Goal: Information Seeking & Learning: Learn about a topic

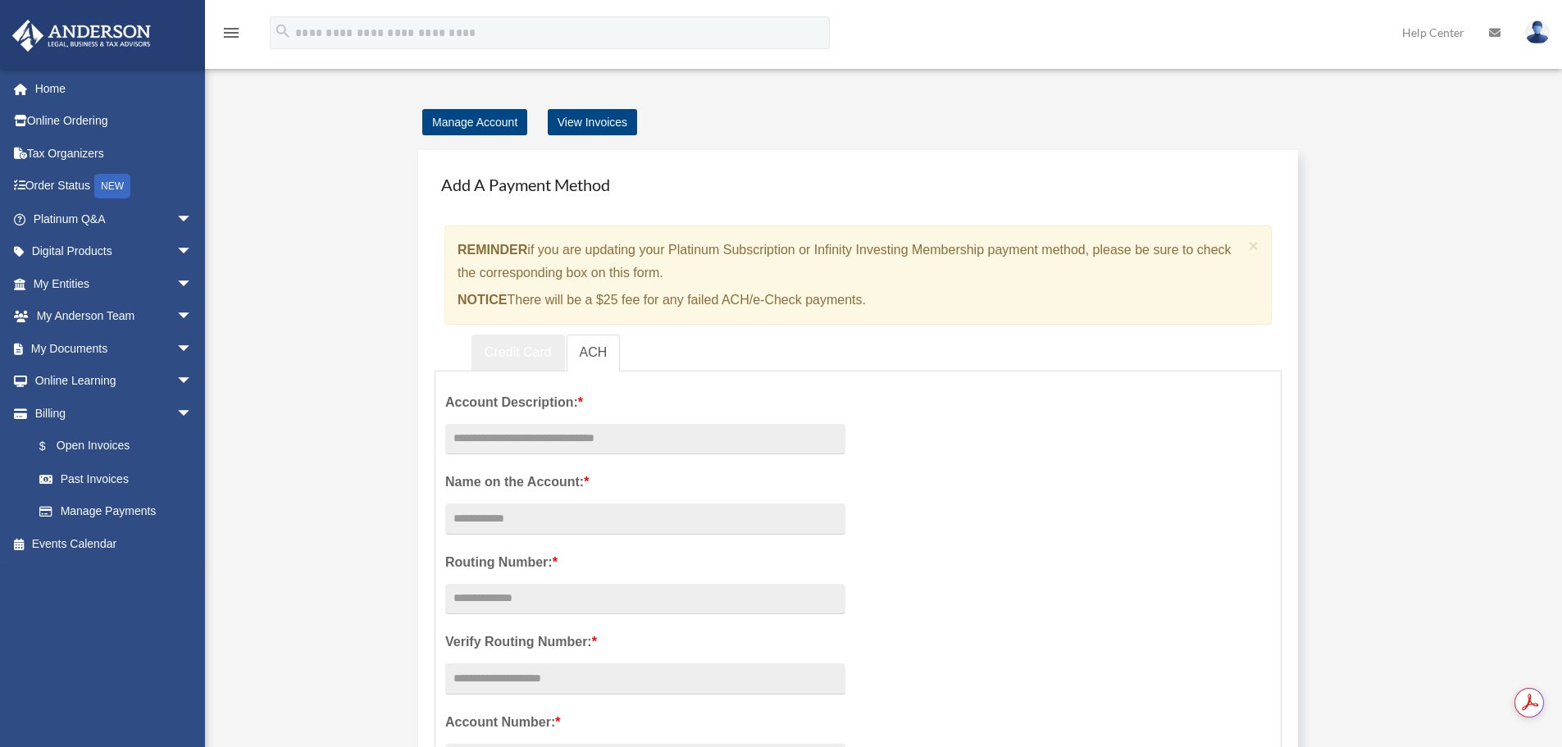
click at [522, 360] on link "Credit Card" at bounding box center [517, 353] width 93 height 37
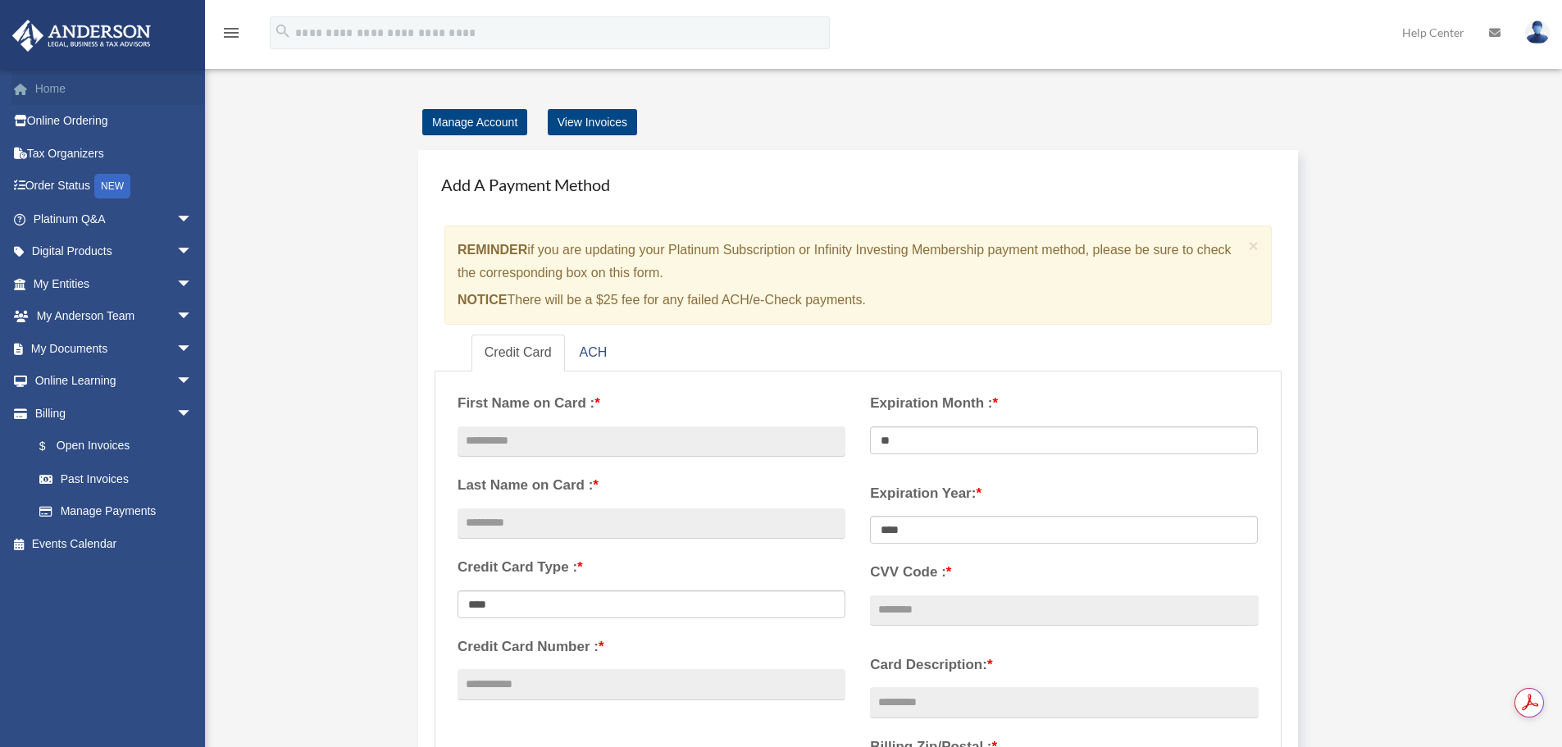
click at [71, 91] on link "Home" at bounding box center [114, 88] width 206 height 33
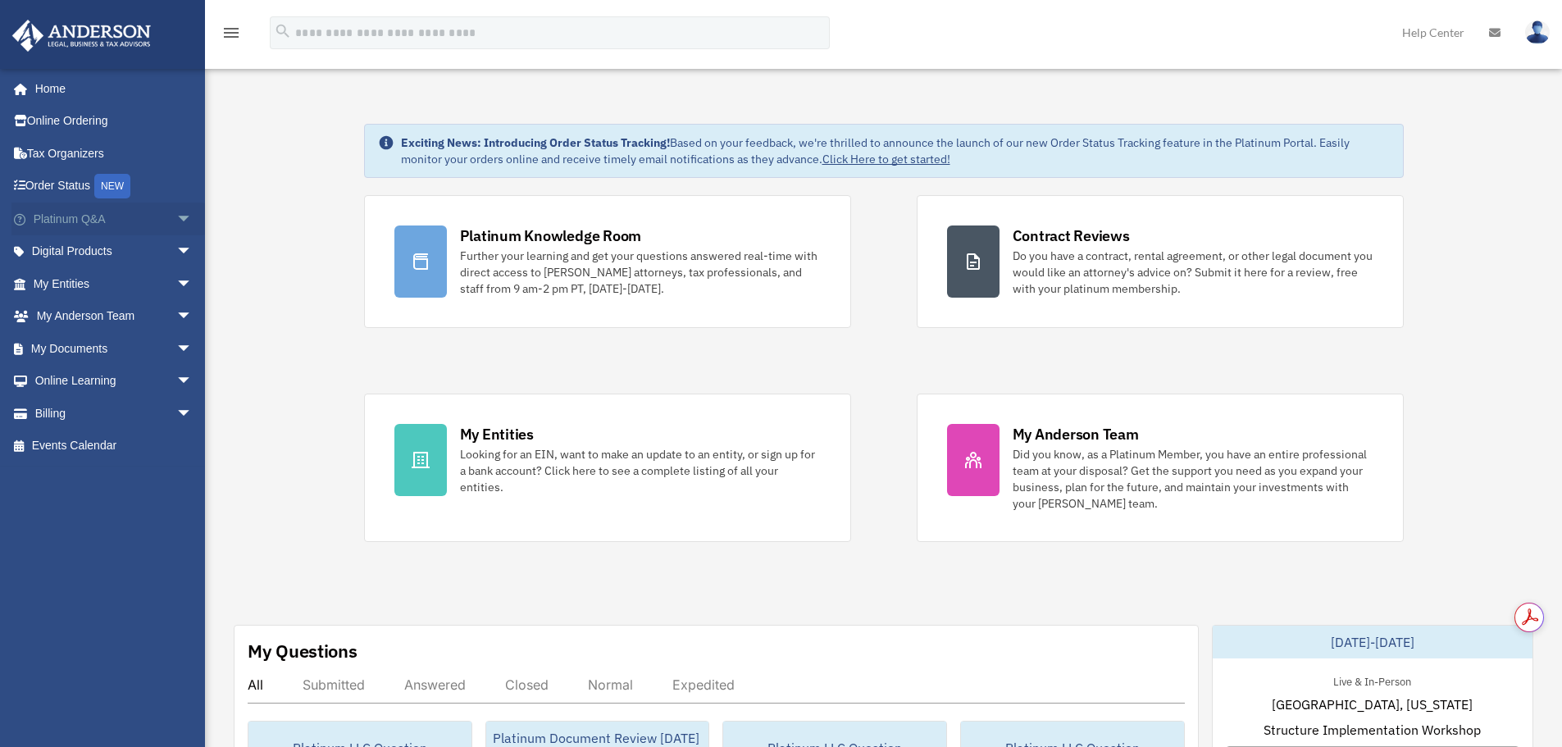
click at [176, 223] on span "arrow_drop_down" at bounding box center [192, 220] width 33 height 34
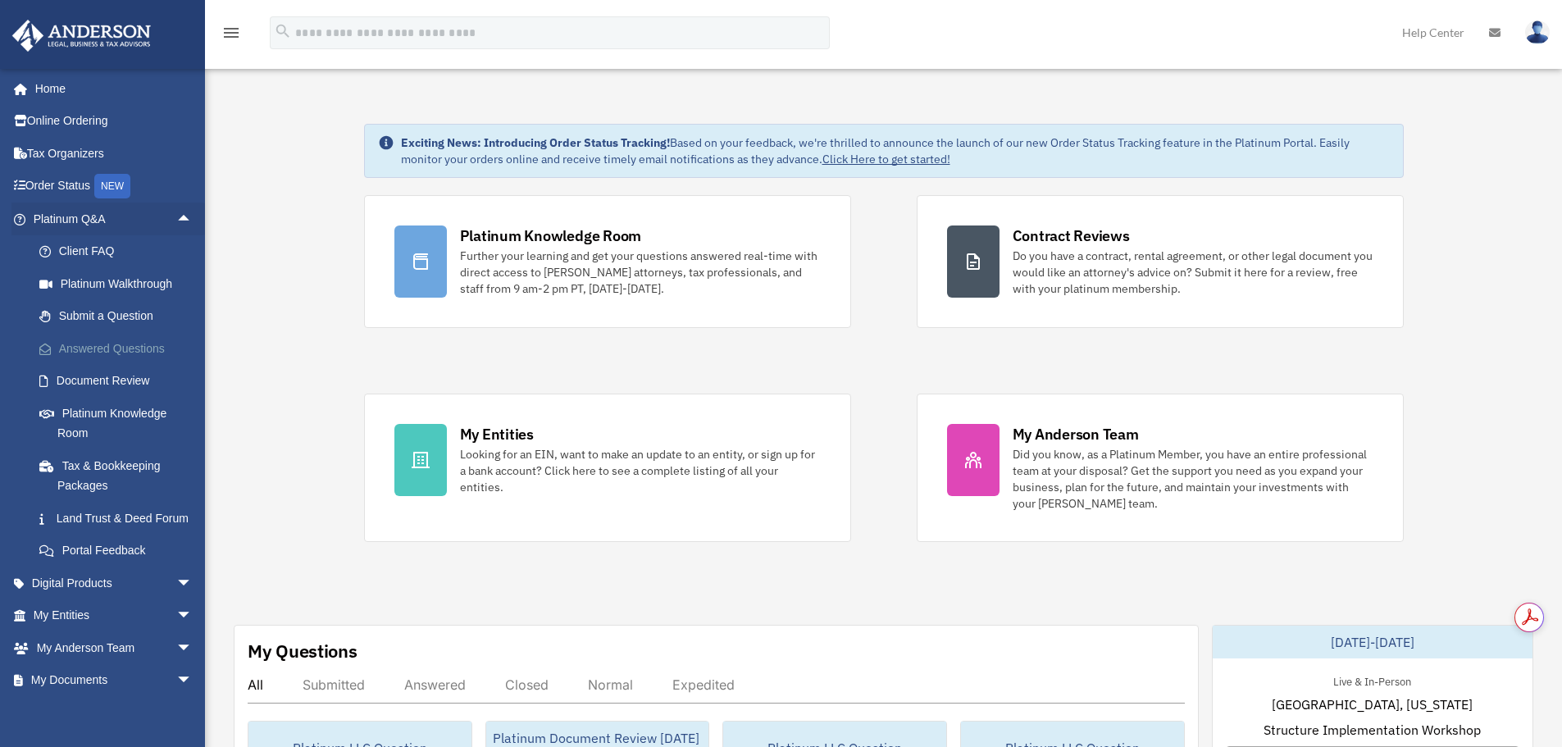
click at [121, 348] on link "Answered Questions" at bounding box center [120, 348] width 194 height 33
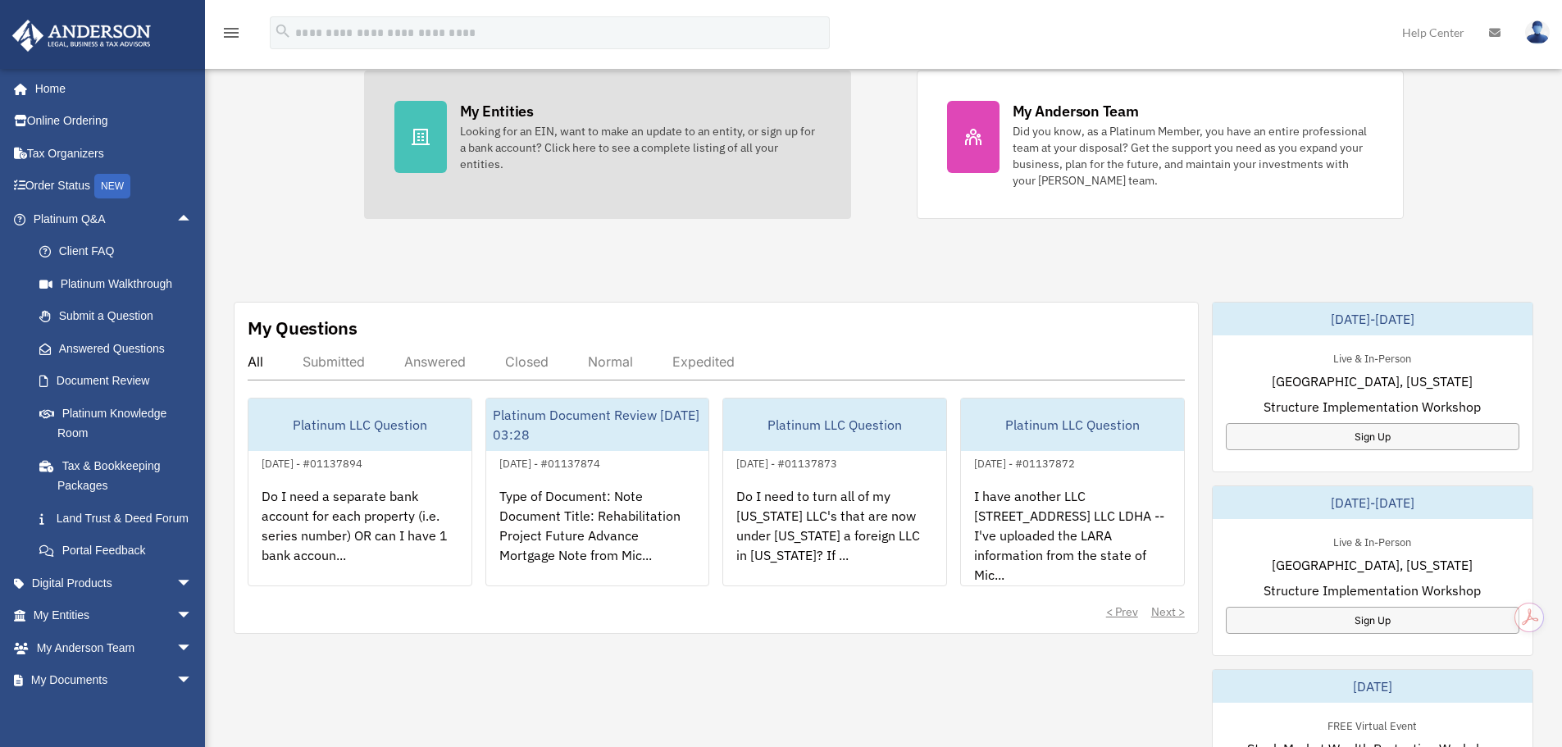
scroll to position [328, 0]
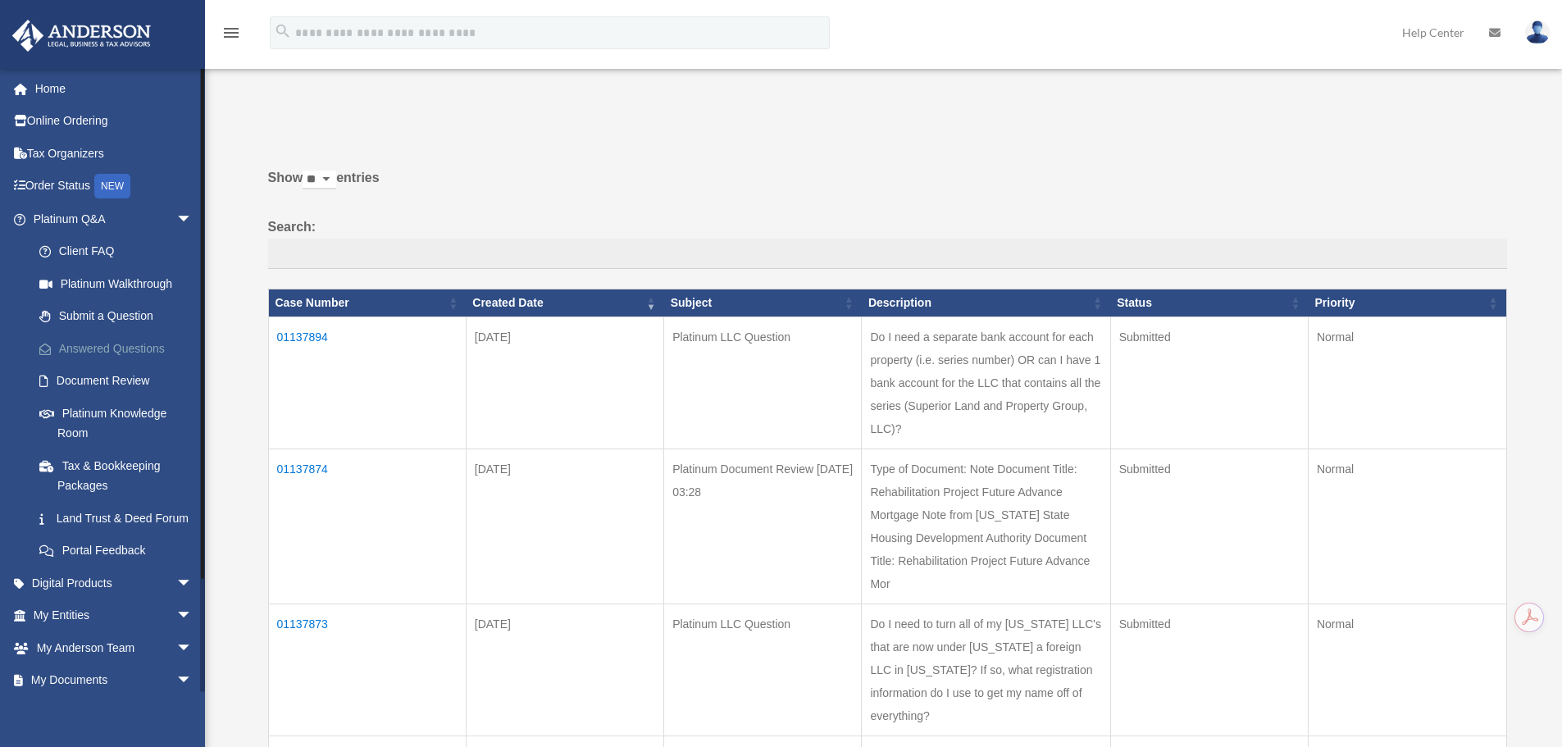
click at [121, 344] on link "Answered Questions" at bounding box center [120, 348] width 194 height 33
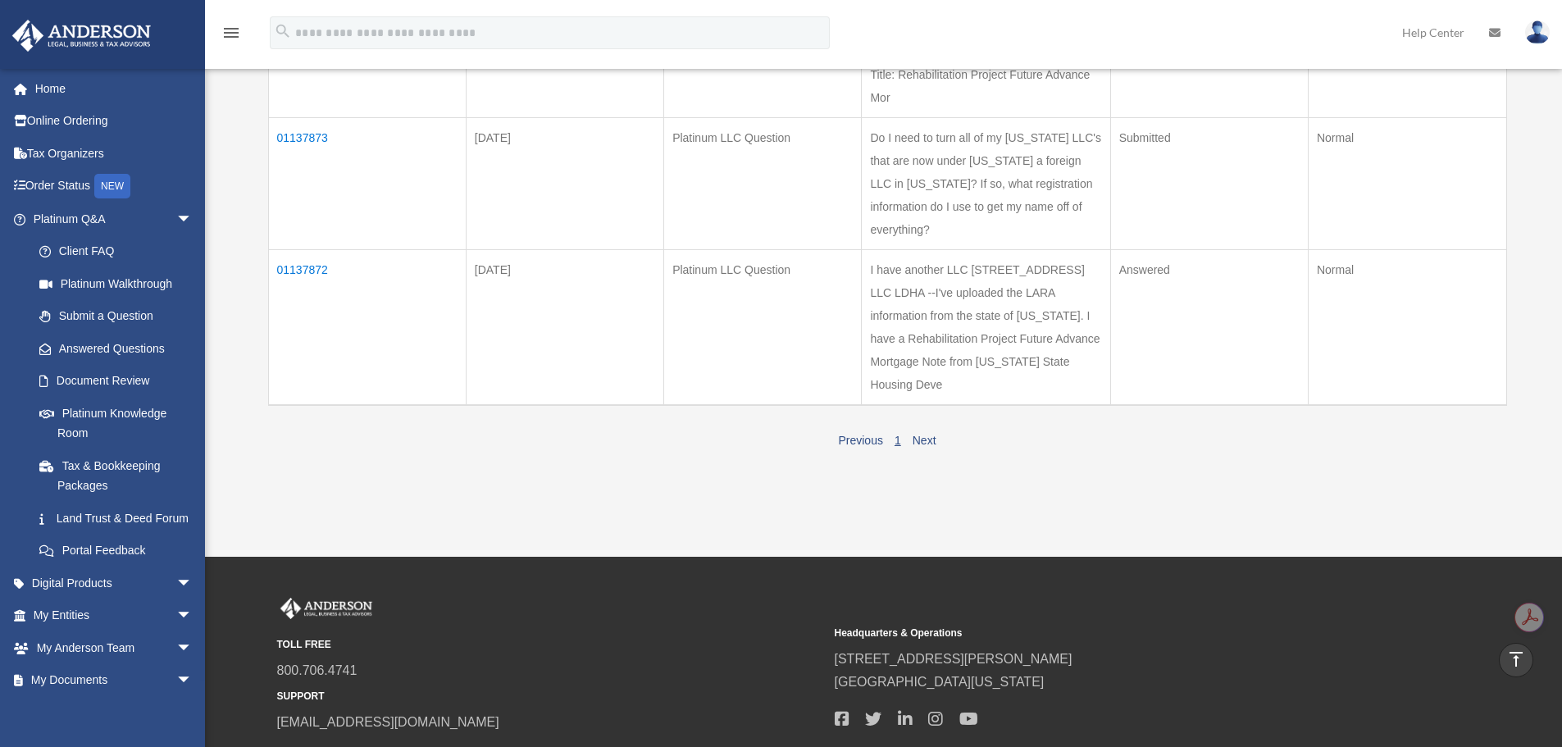
scroll to position [492, 0]
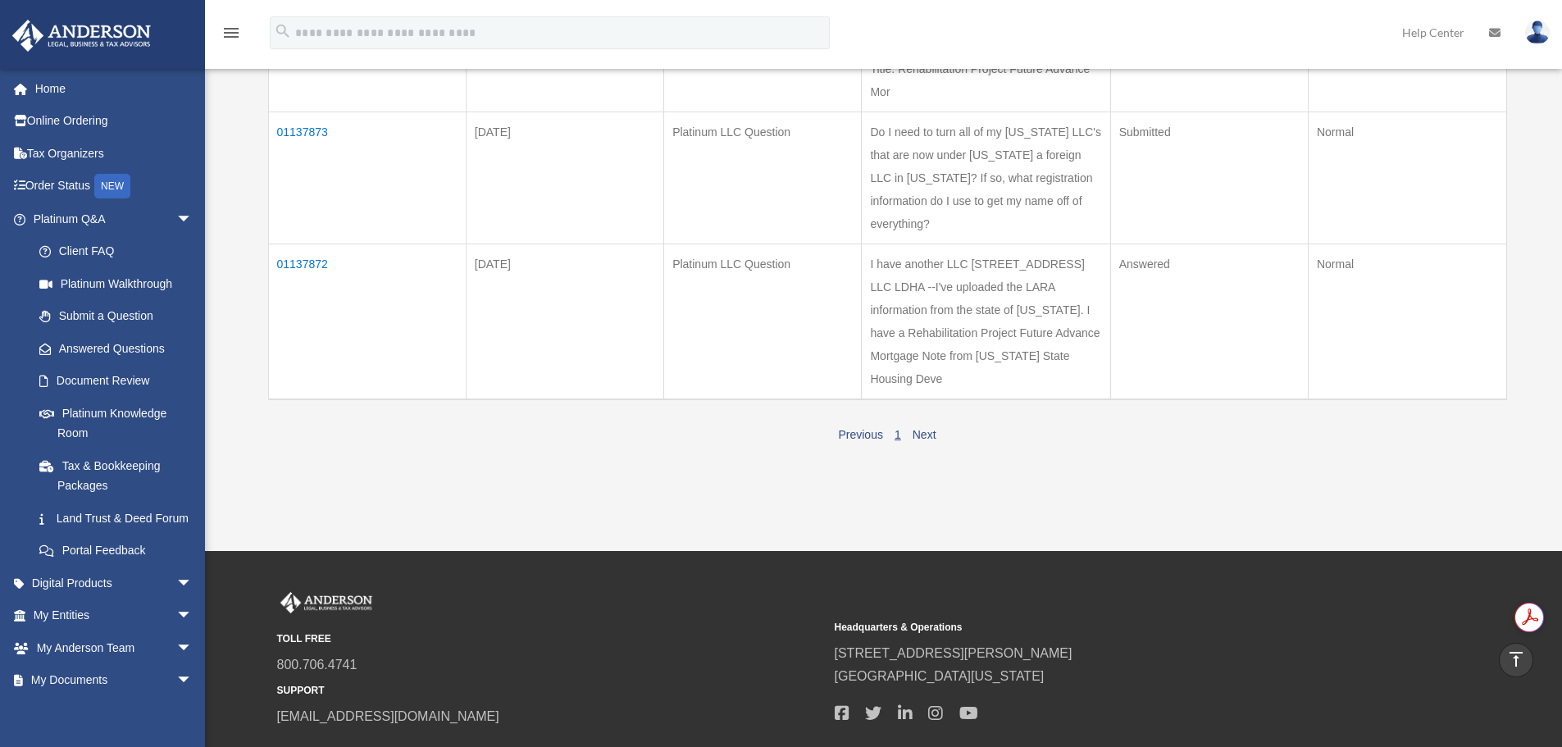
click at [315, 285] on td "01137872" at bounding box center [367, 322] width 198 height 156
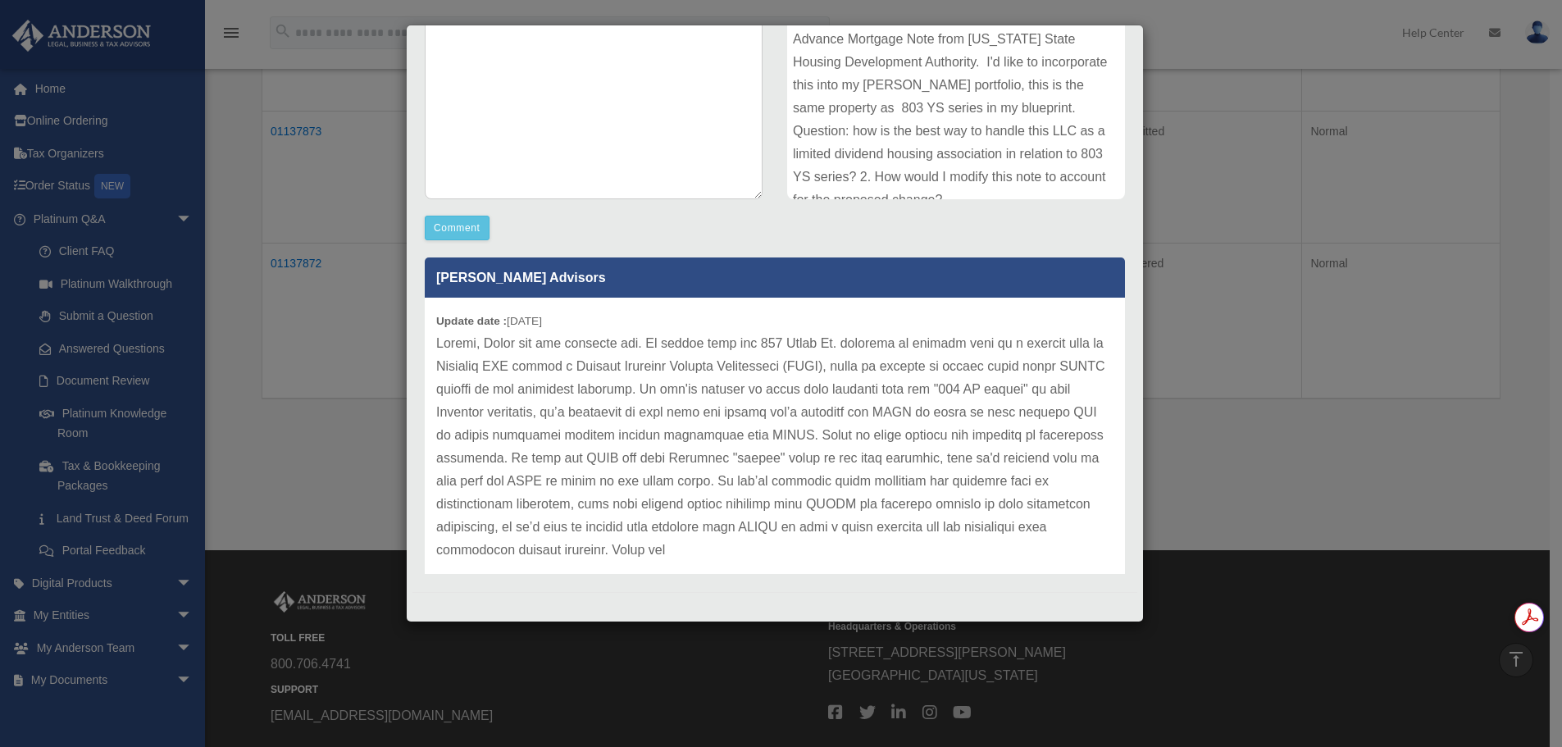
scroll to position [311, 0]
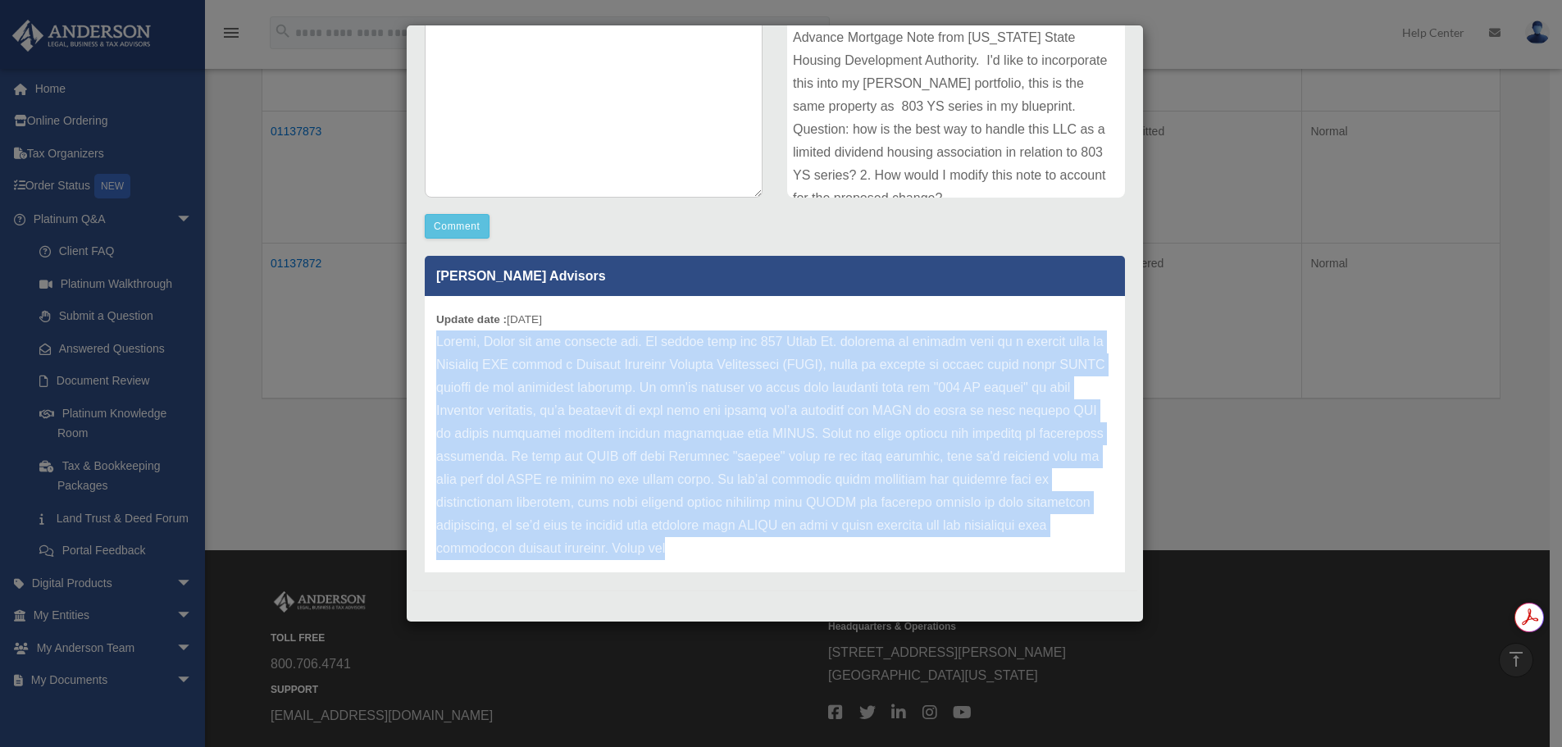
drag, startPoint x: 440, startPoint y: 344, endPoint x: 535, endPoint y: 551, distance: 228.2
click at [535, 551] on p at bounding box center [774, 445] width 677 height 230
copy p "Joshua, Thank you for reaching out. It sounds like the 803 Young St. property i…"
click at [140, 549] on div "Case Detail × Platinum LLC Question Case Number 01137872 Created Date October 8…" at bounding box center [781, 373] width 1562 height 747
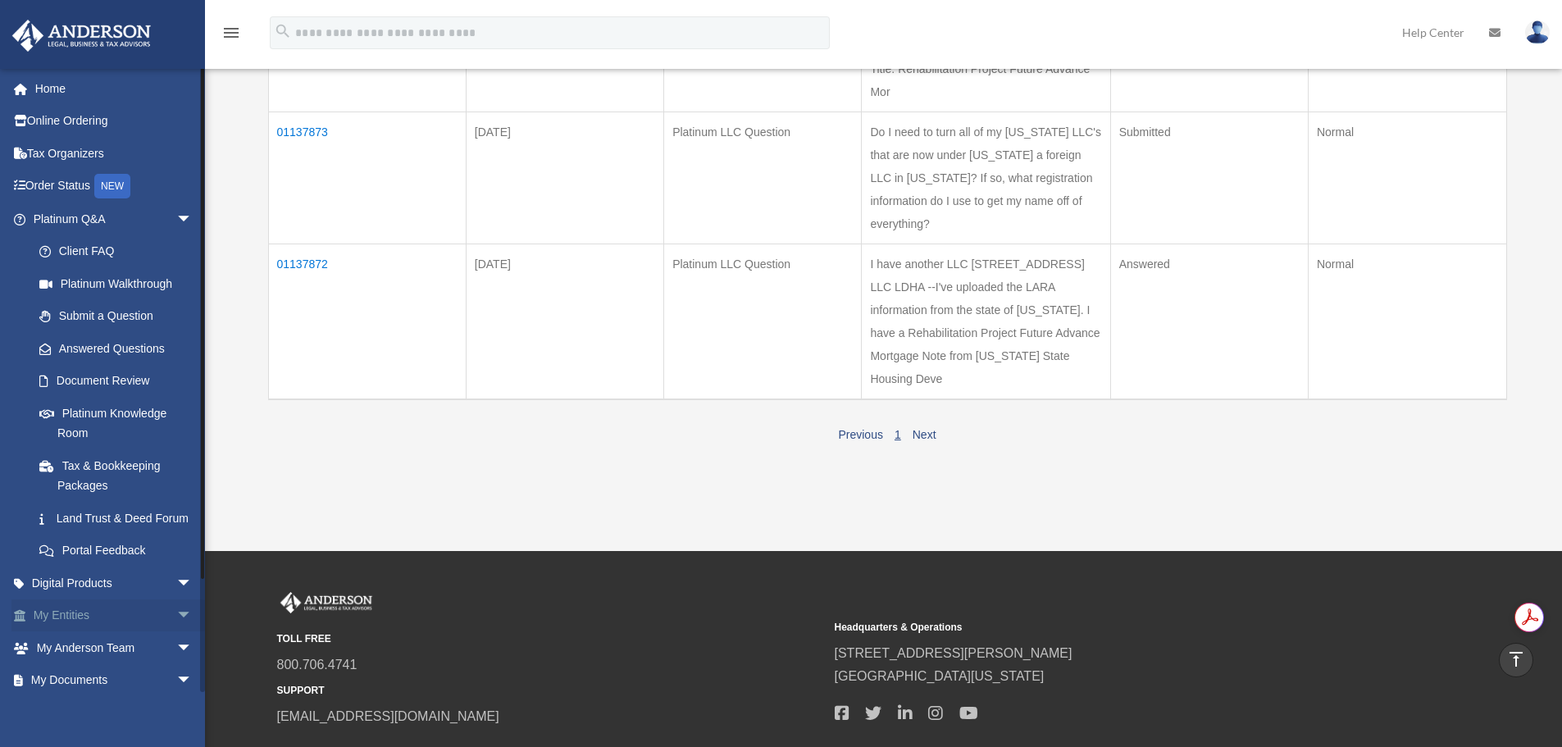
click at [88, 631] on link "My Entities arrow_drop_down" at bounding box center [114, 615] width 206 height 33
click at [84, 632] on link "My Entities arrow_drop_down" at bounding box center [114, 615] width 206 height 33
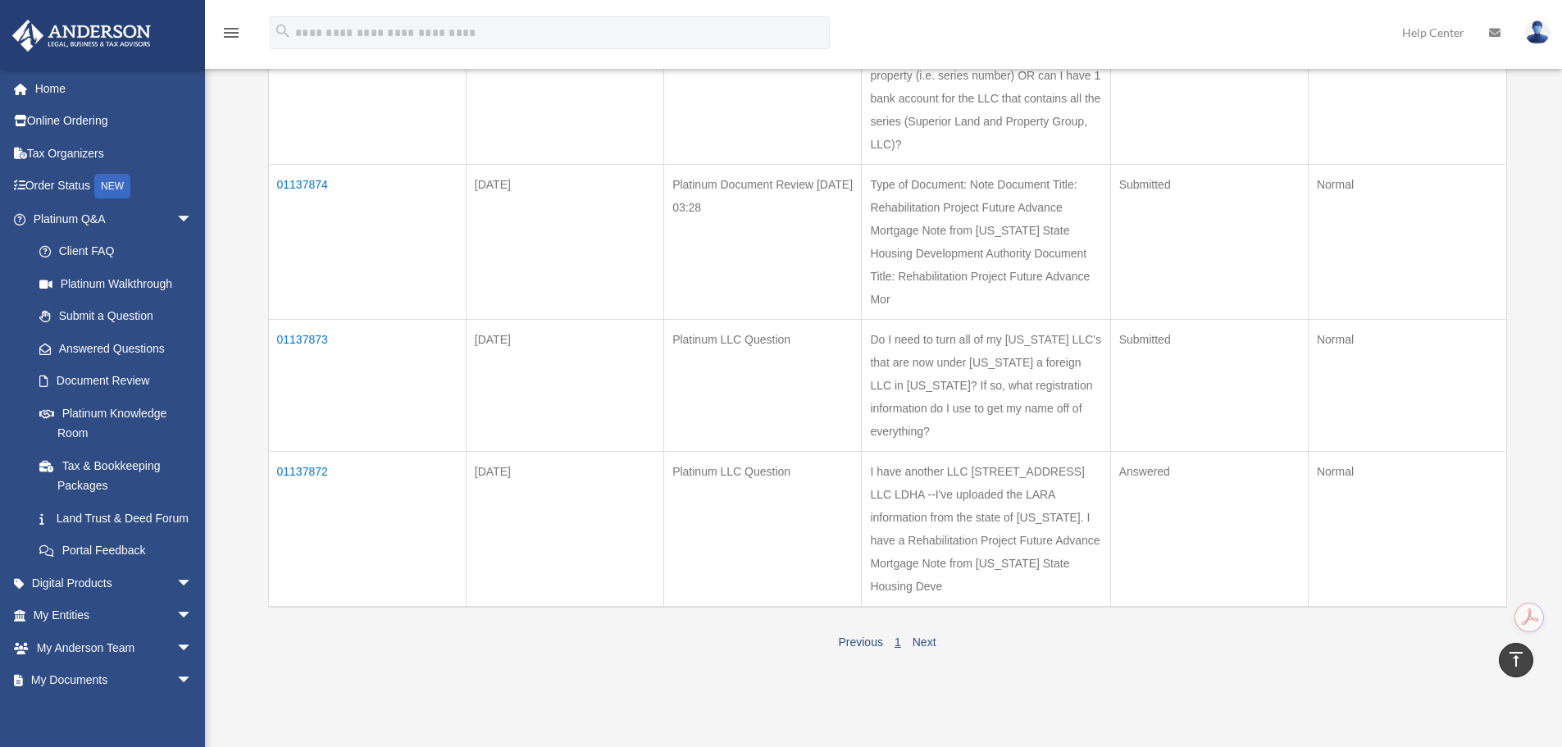
scroll to position [246, 0]
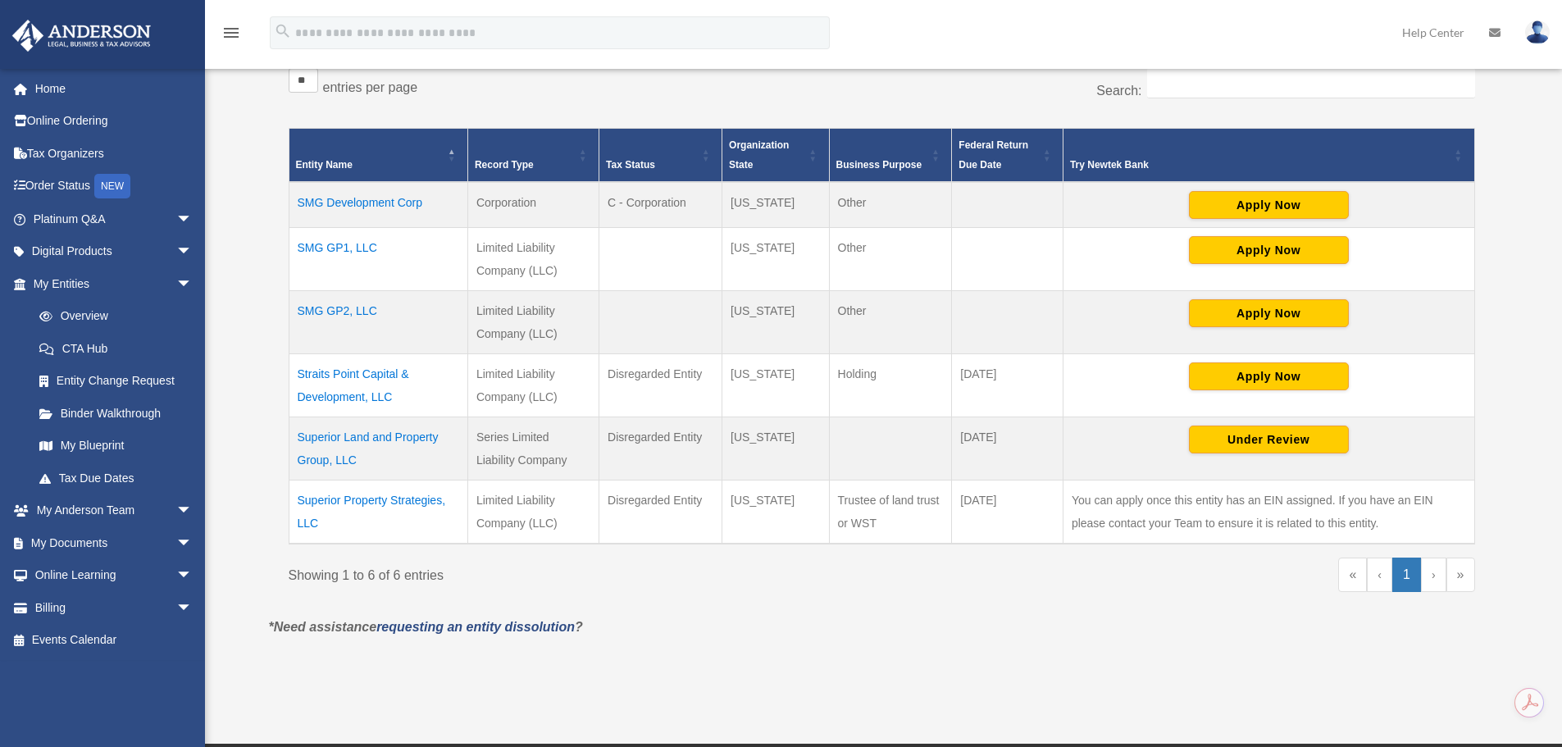
scroll to position [328, 0]
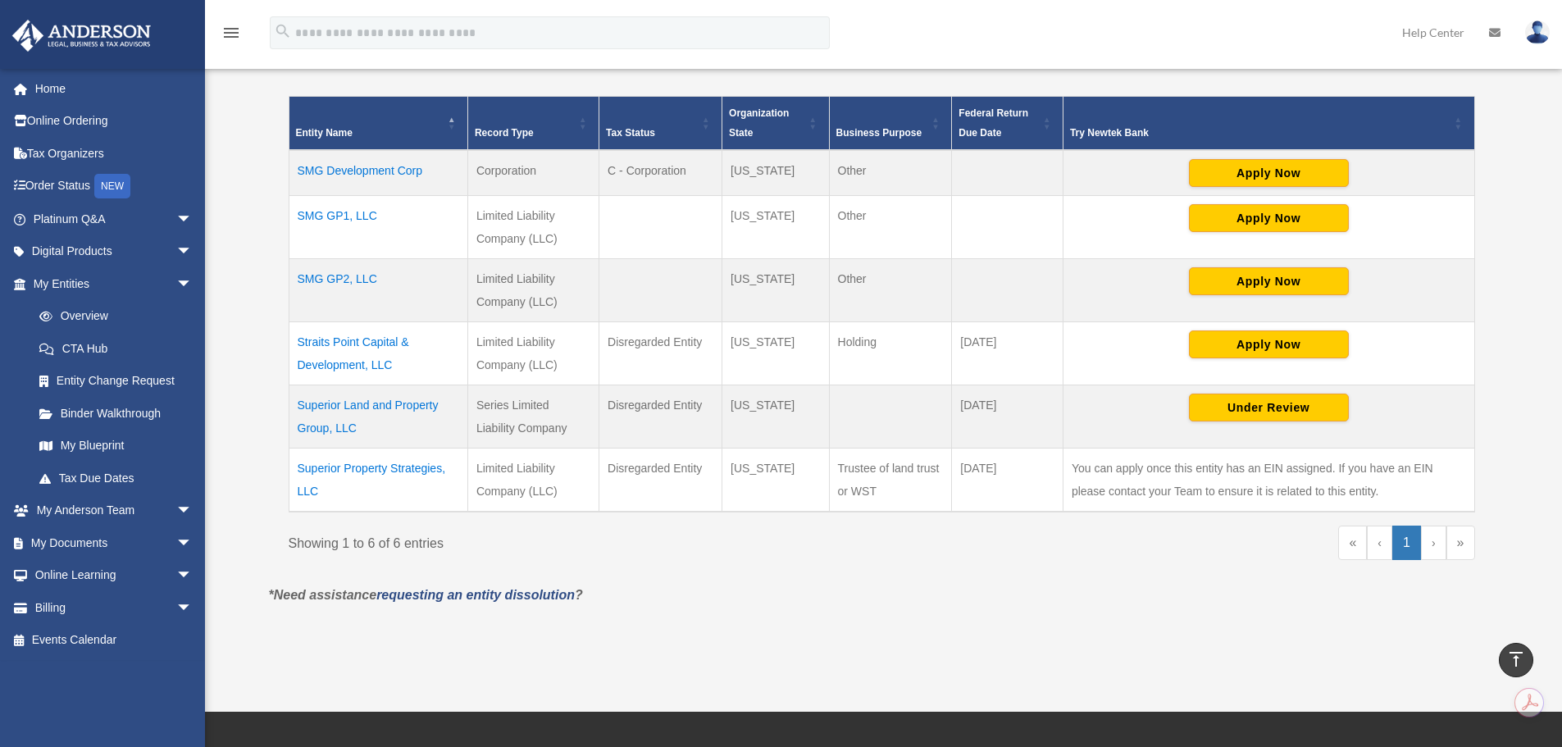
drag, startPoint x: 295, startPoint y: 405, endPoint x: 360, endPoint y: 430, distance: 69.3
click at [360, 430] on td "Superior Land and Property Group, LLC" at bounding box center [378, 416] width 179 height 63
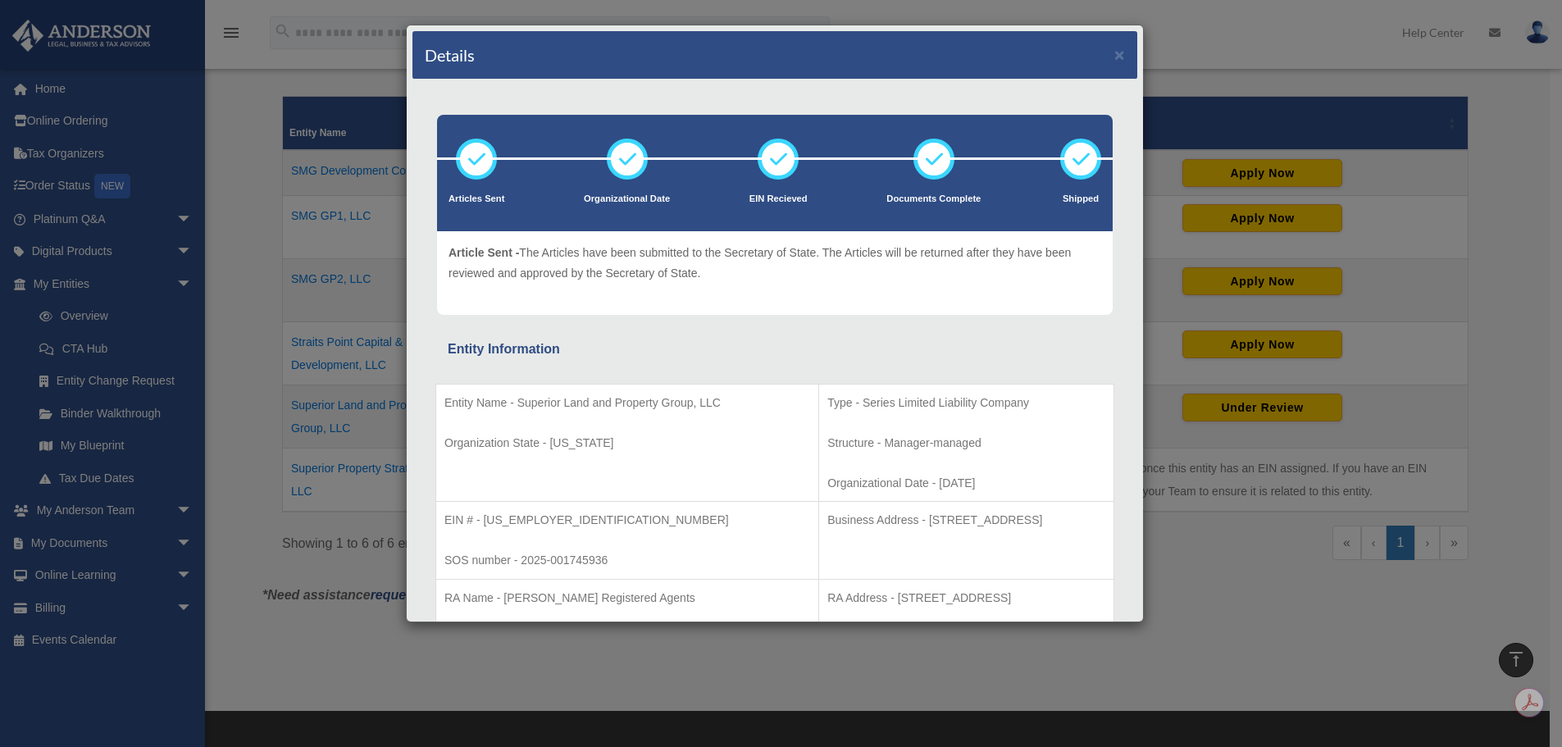
copy td "Superior Land and Property Group, LLC"
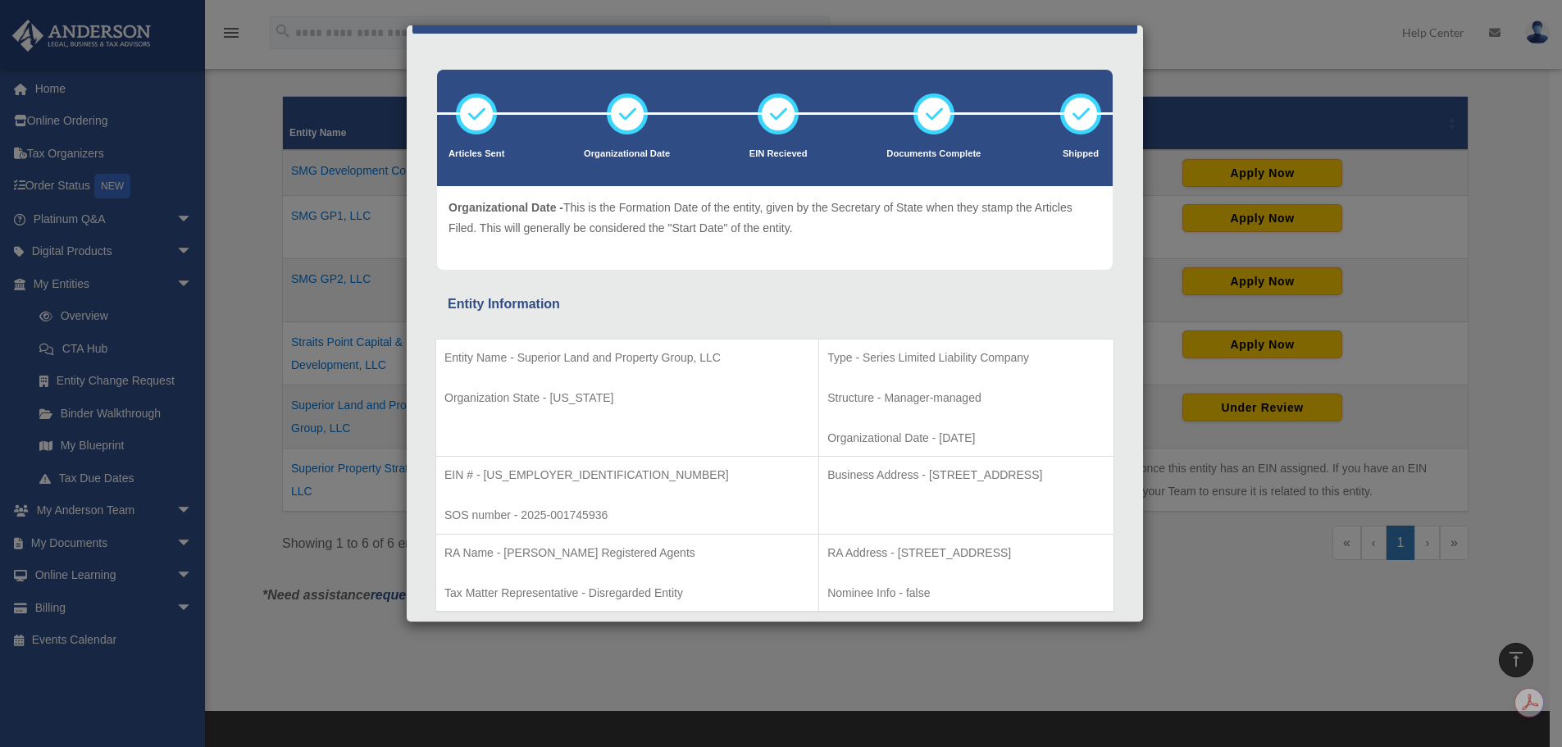
scroll to position [0, 0]
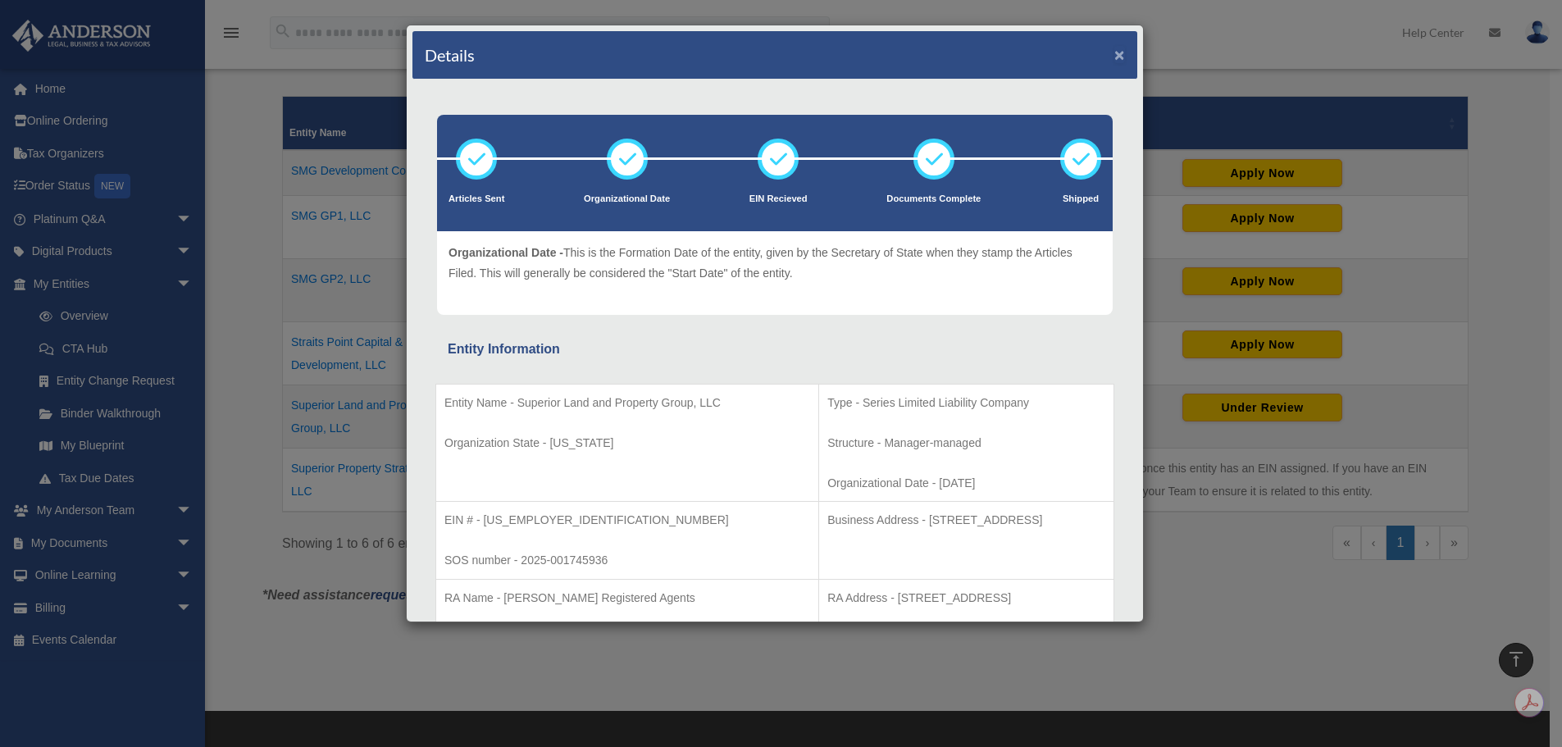
click at [1114, 53] on button "×" at bounding box center [1119, 54] width 11 height 17
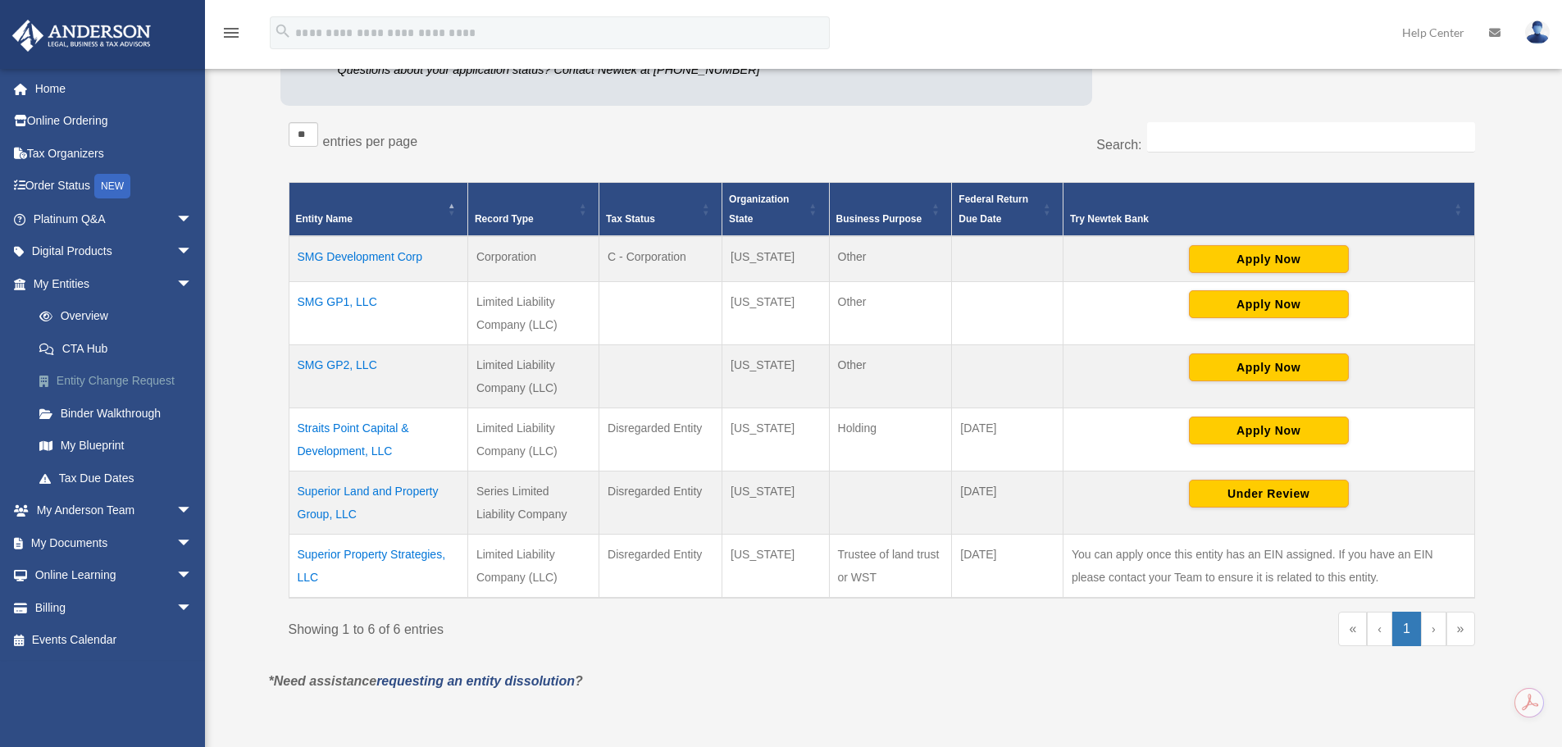
scroll to position [246, 0]
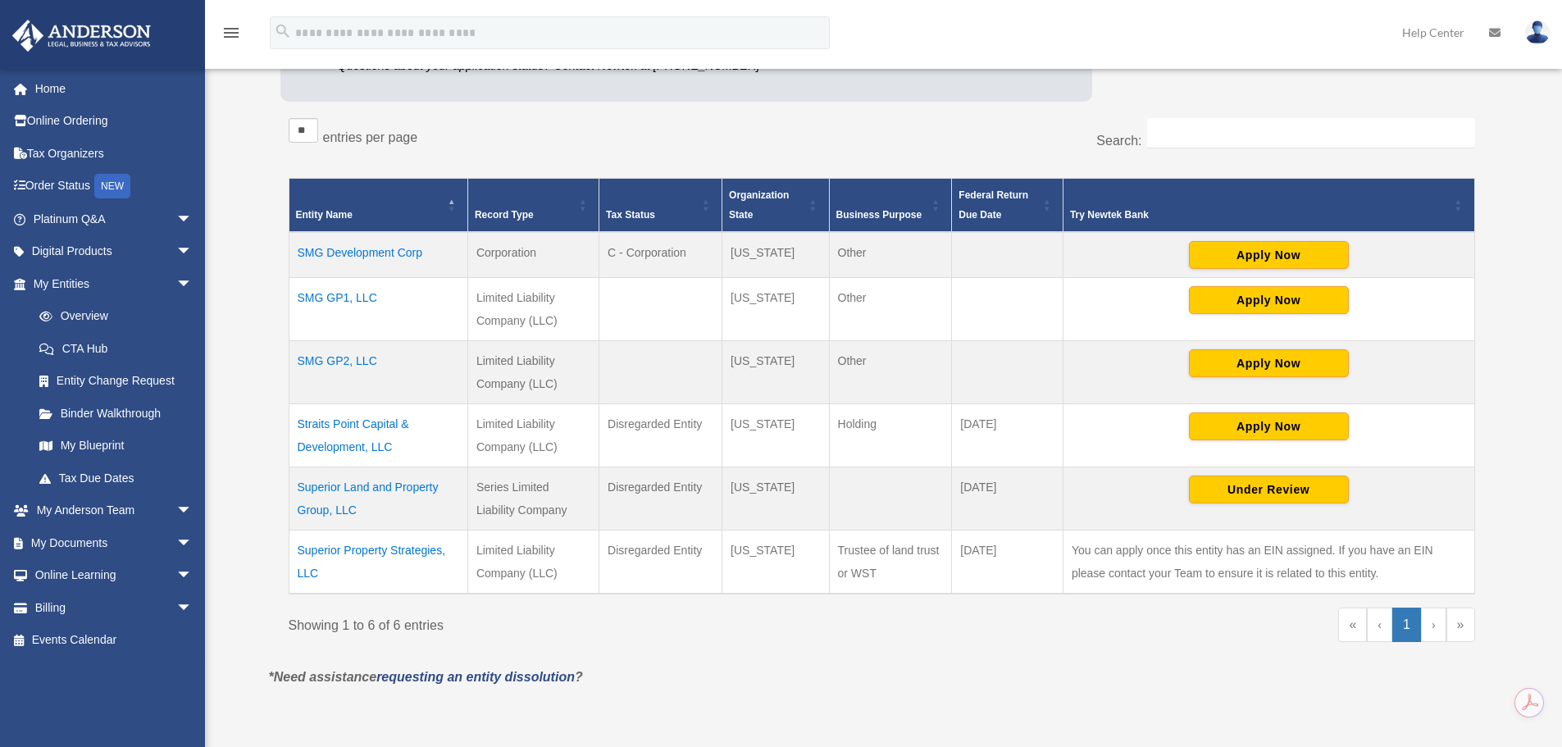
click at [686, 649] on div "Showing 1 to 6 of 6 entries « ‹ 1 › »" at bounding box center [882, 633] width 1187 height 50
click at [152, 412] on link "Binder Walkthrough" at bounding box center [120, 413] width 194 height 33
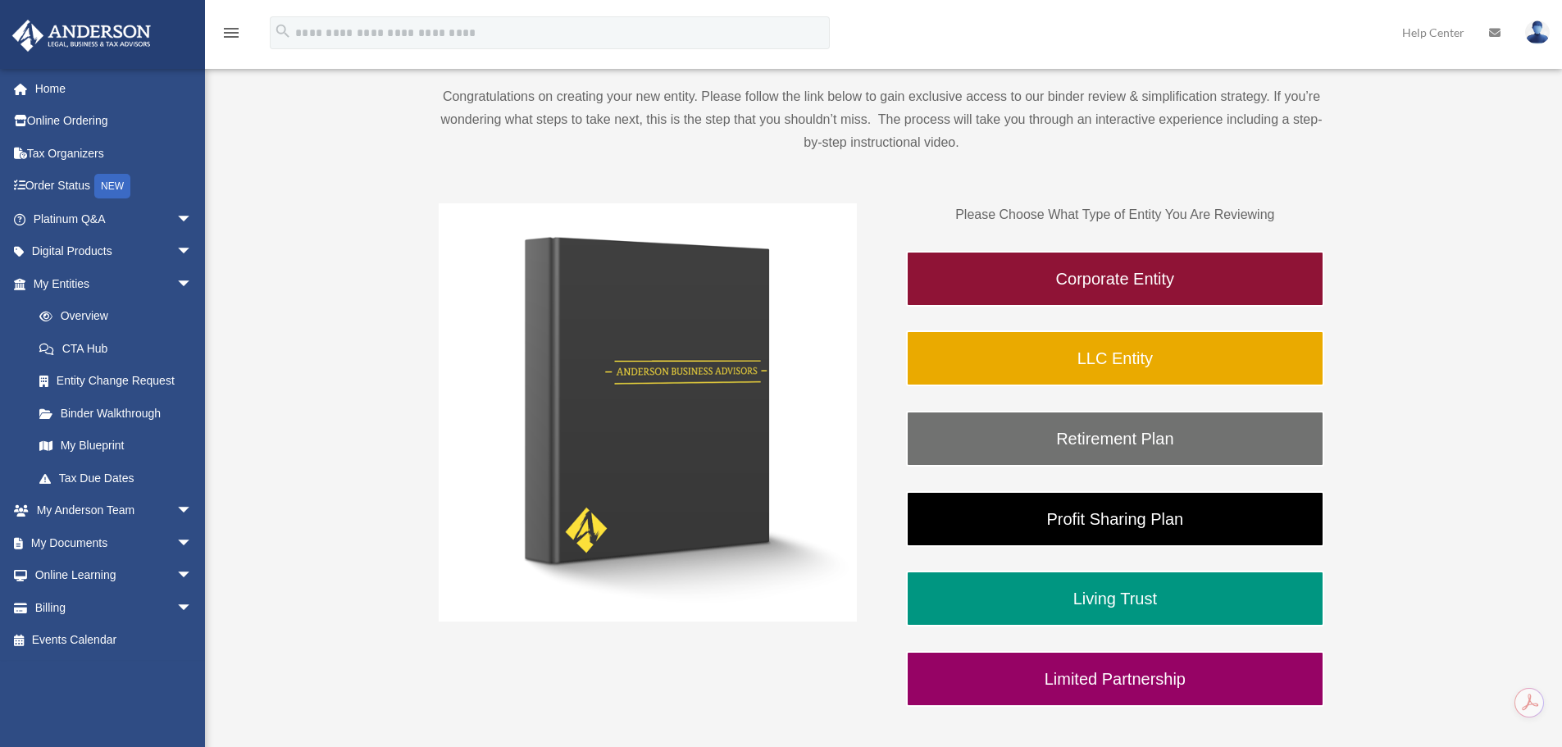
scroll to position [164, 0]
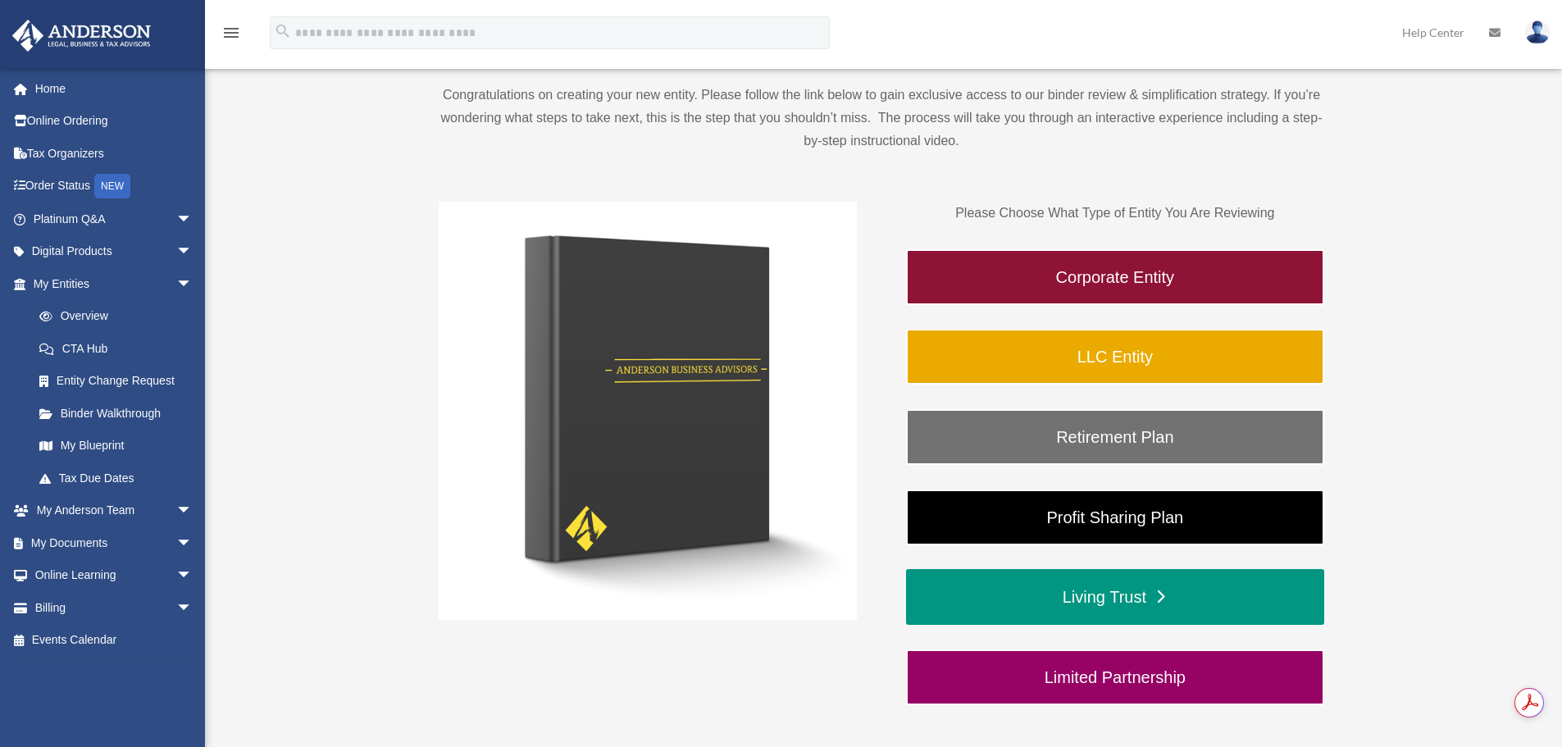
click at [1109, 598] on link "Living Trust" at bounding box center [1115, 597] width 418 height 56
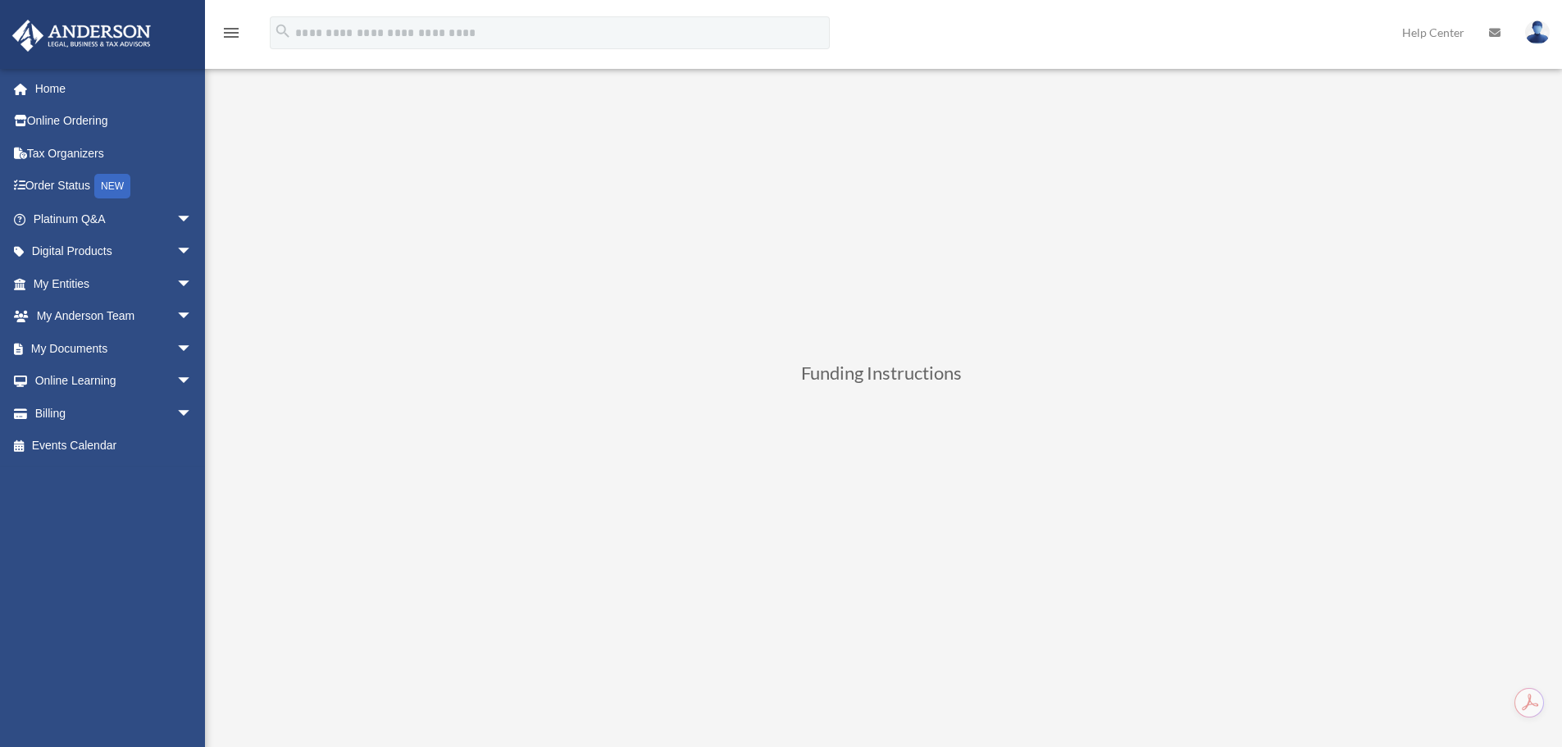
scroll to position [410, 0]
